Goal: Transaction & Acquisition: Purchase product/service

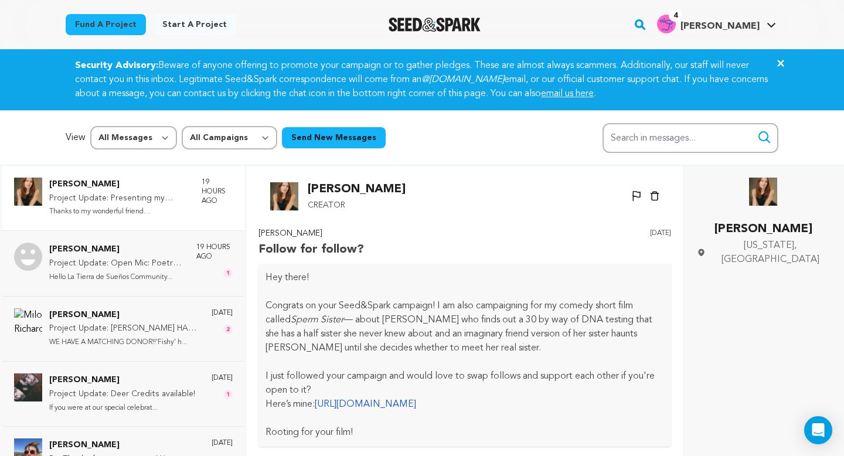
scroll to position [433, 0]
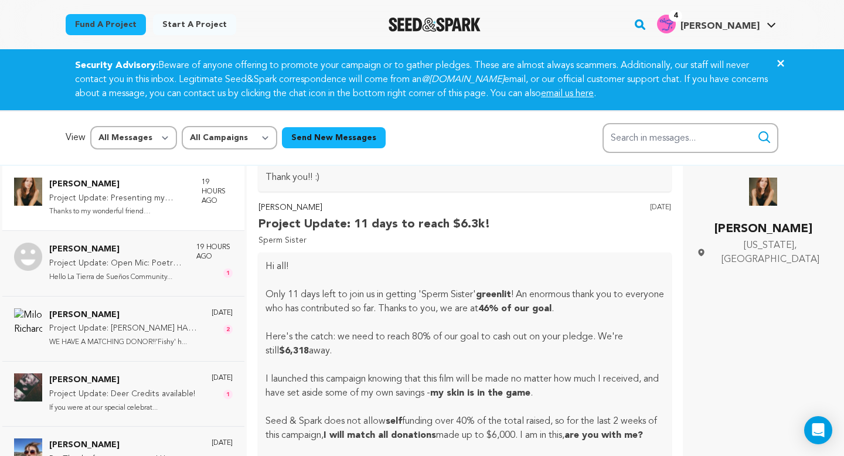
click at [731, 45] on div "Fund a project Start a project Search 4" at bounding box center [422, 24] width 751 height 49
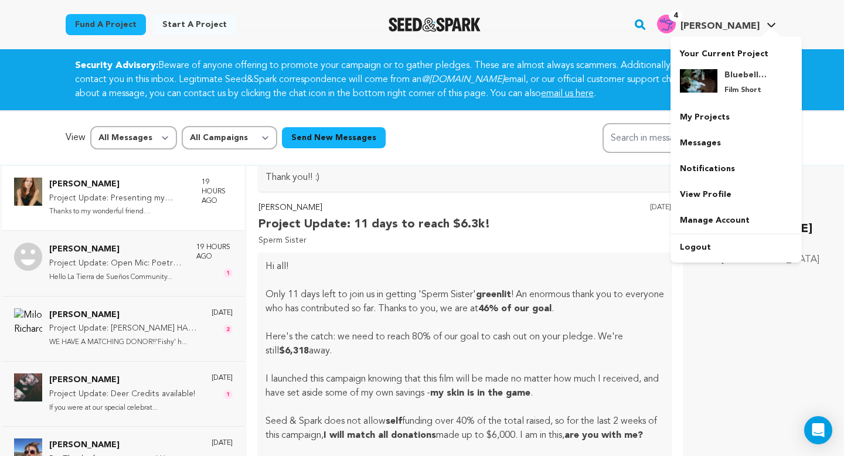
click at [725, 31] on h4 "[PERSON_NAME]" at bounding box center [720, 26] width 79 height 14
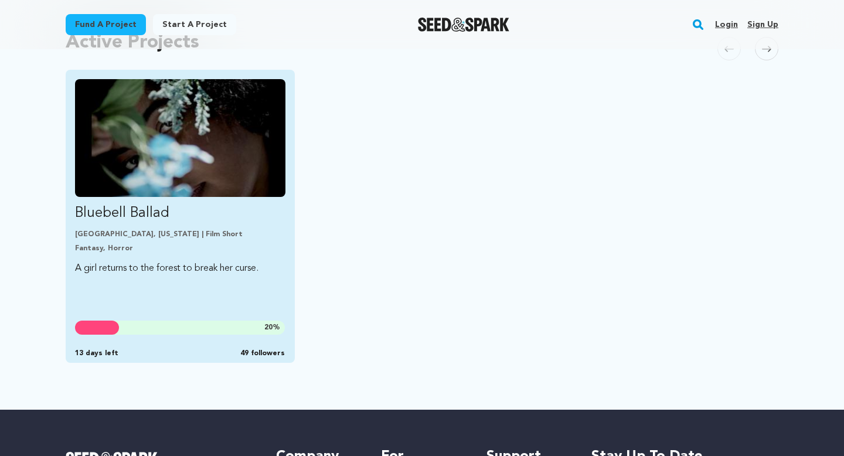
scroll to position [275, 0]
click at [226, 267] on p "A girl returns to the forest to break her curse." at bounding box center [180, 268] width 211 height 16
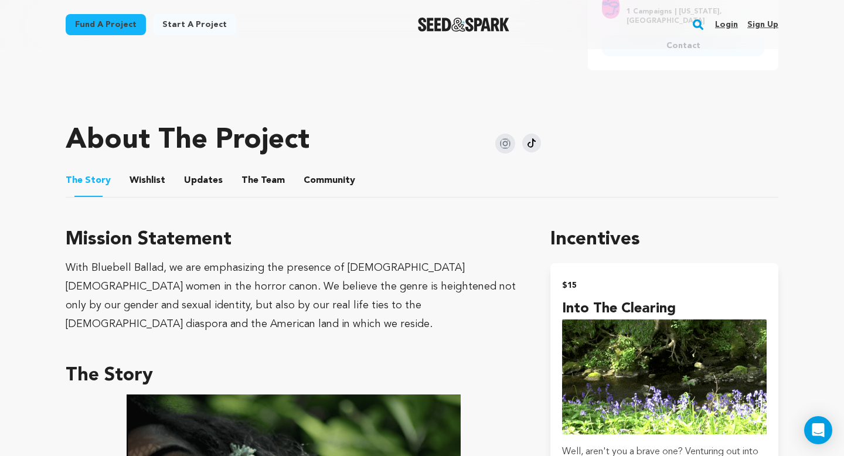
scroll to position [514, 0]
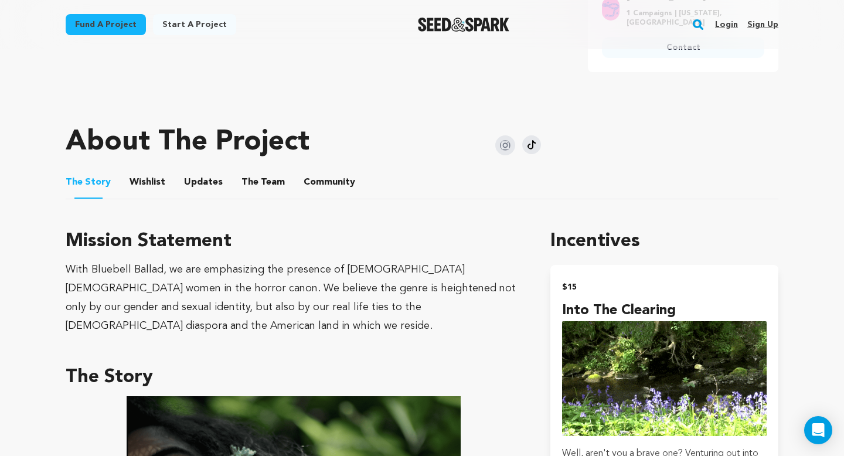
click at [255, 172] on button "The Team" at bounding box center [263, 185] width 28 height 28
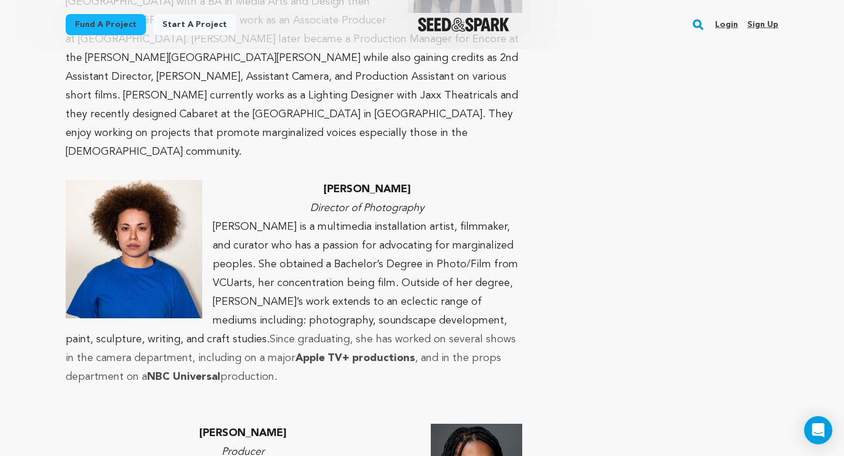
scroll to position [1373, 0]
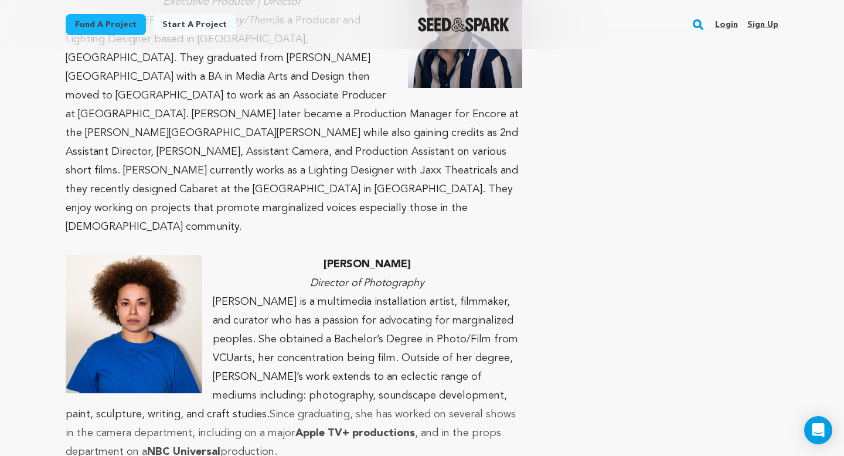
drag, startPoint x: 124, startPoint y: 352, endPoint x: 215, endPoint y: 201, distance: 177.3
click at [215, 293] on p "Jasmine is a multimedia installation artist, filmmaker, and curator who has a p…" at bounding box center [294, 377] width 457 height 169
copy p "Jasmine is a multimedia installation artist, filmmaker, and curator who has a p…"
